Goal: Information Seeking & Learning: Learn about a topic

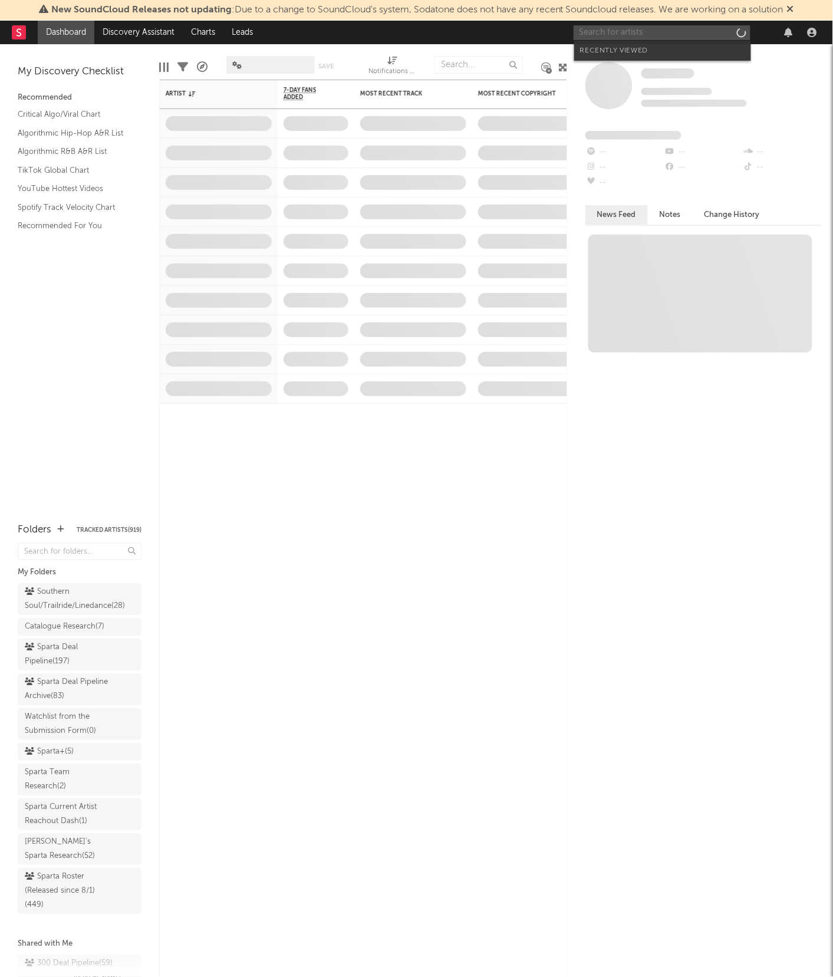
click at [714, 34] on input "text" at bounding box center [662, 32] width 177 height 15
type input "[PERSON_NAME]"
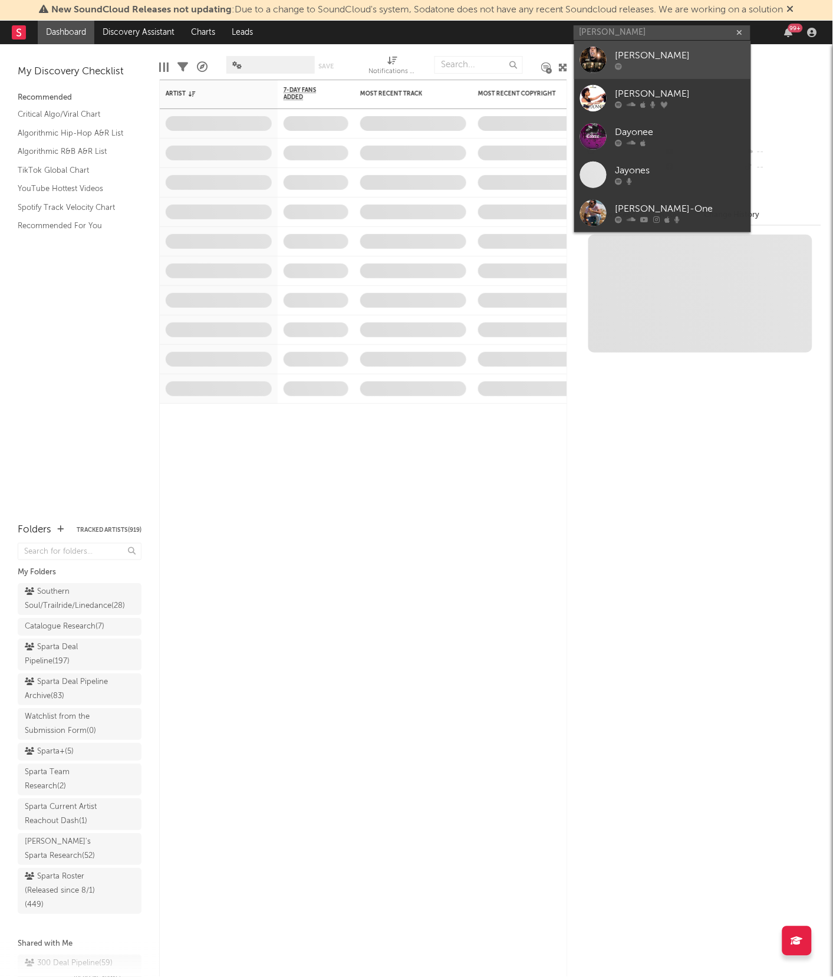
click at [629, 60] on div "[PERSON_NAME]" at bounding box center [681, 56] width 130 height 14
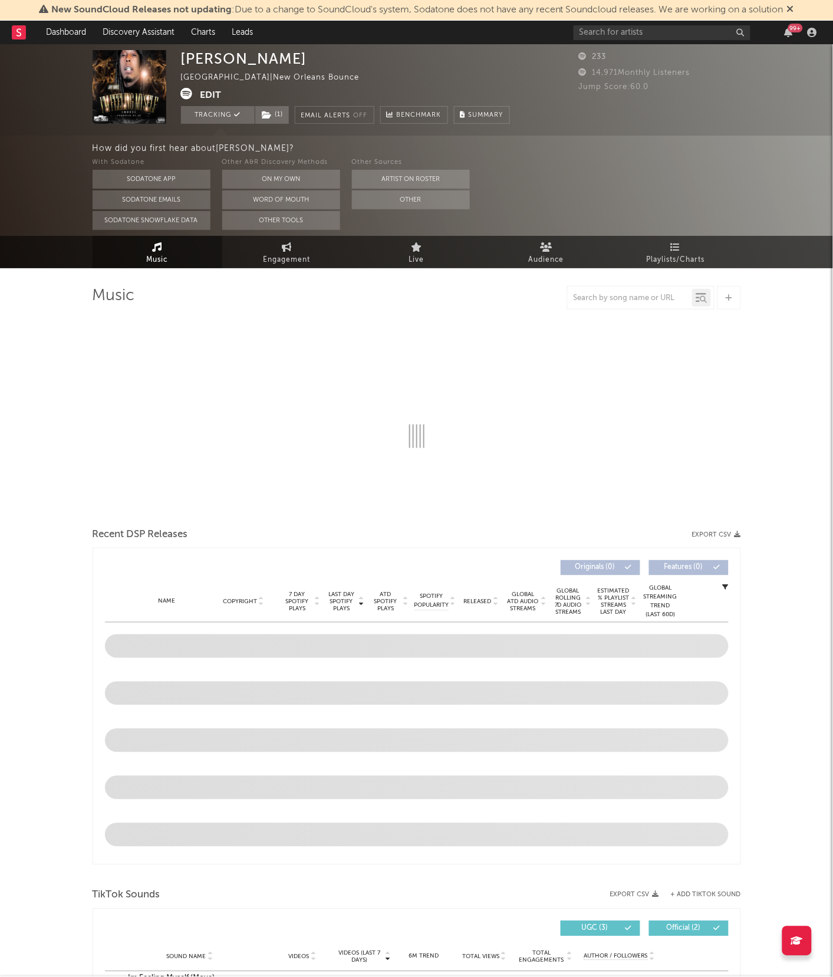
select select "6m"
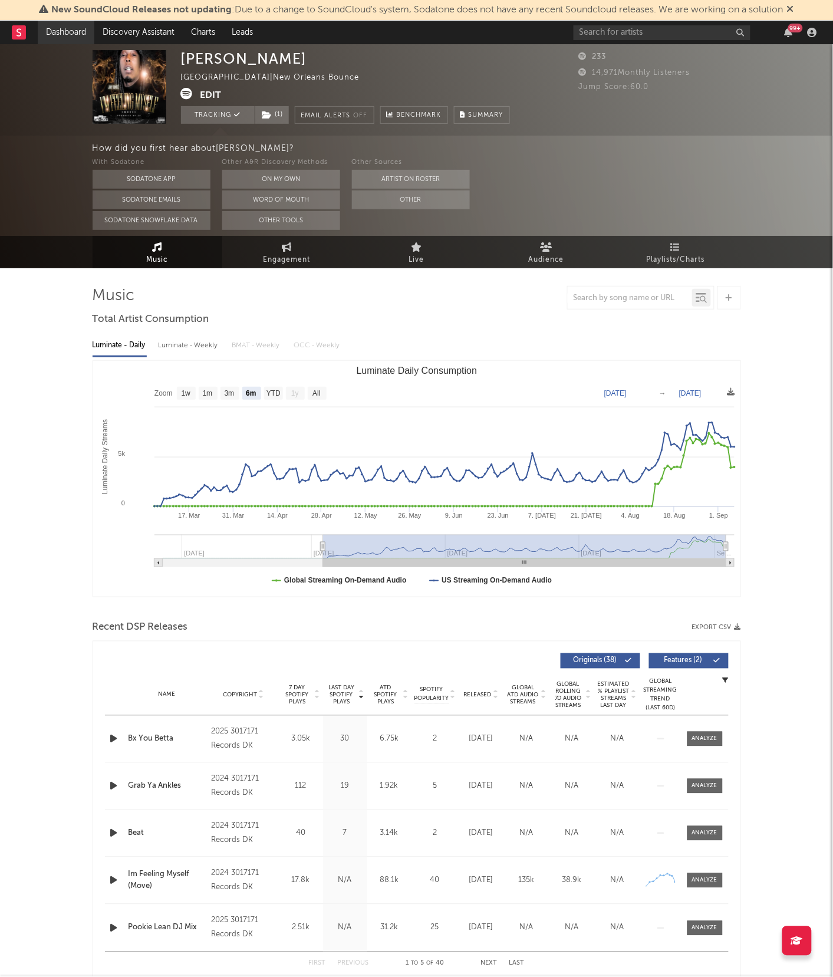
click at [52, 32] on link "Dashboard" at bounding box center [66, 33] width 57 height 24
